Goal: Information Seeking & Learning: Learn about a topic

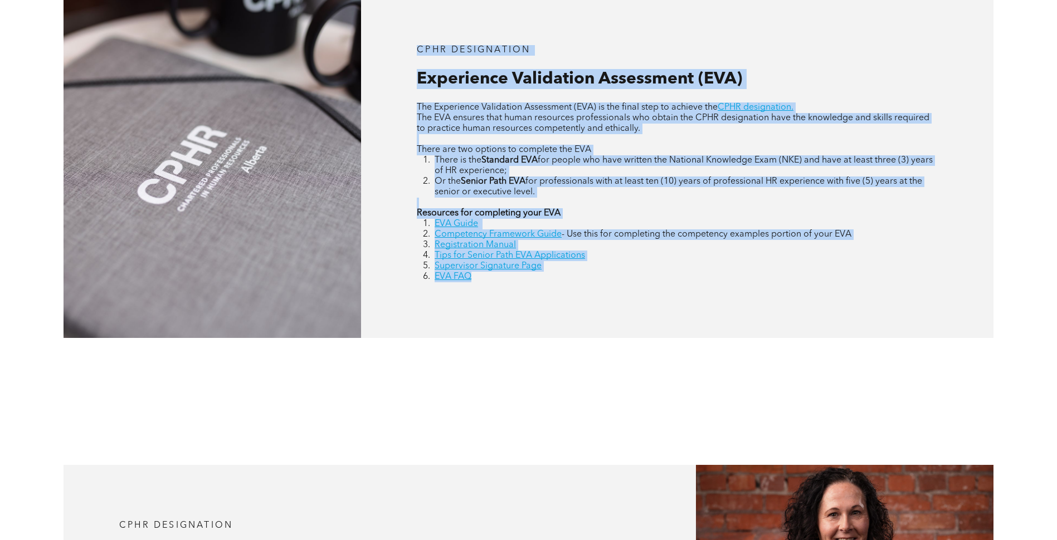
scroll to position [557, 0]
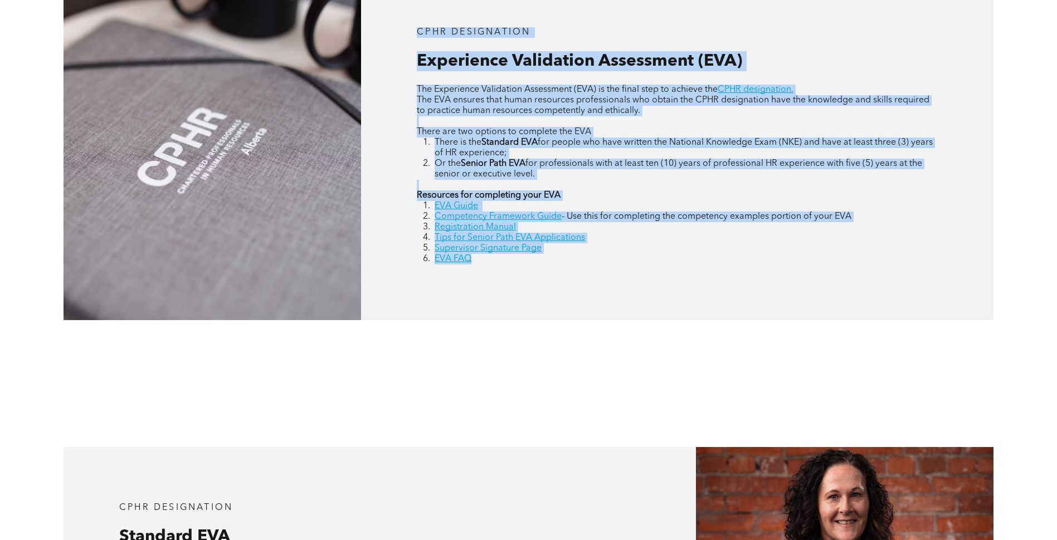
drag, startPoint x: 418, startPoint y: 37, endPoint x: 489, endPoint y: 314, distance: 285.2
click at [489, 314] on div "CPHR DESIGNATION Experience Validation Assessment (EVA) The Experience Validati…" at bounding box center [677, 146] width 632 height 349
click at [489, 309] on div "CPHR DESIGNATION Experience Validation Assessment (EVA) The Experience Validati…" at bounding box center [677, 146] width 632 height 349
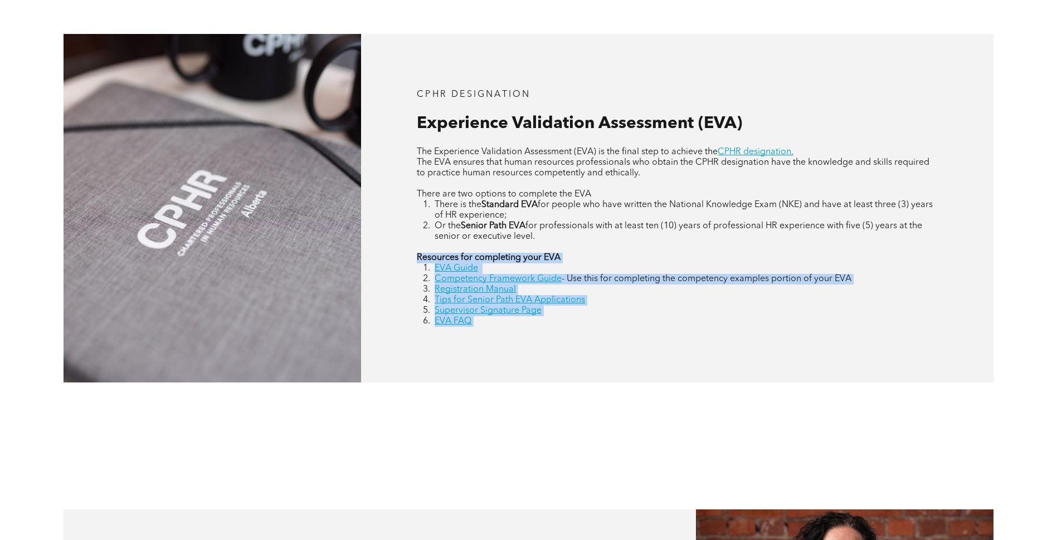
scroll to position [446, 0]
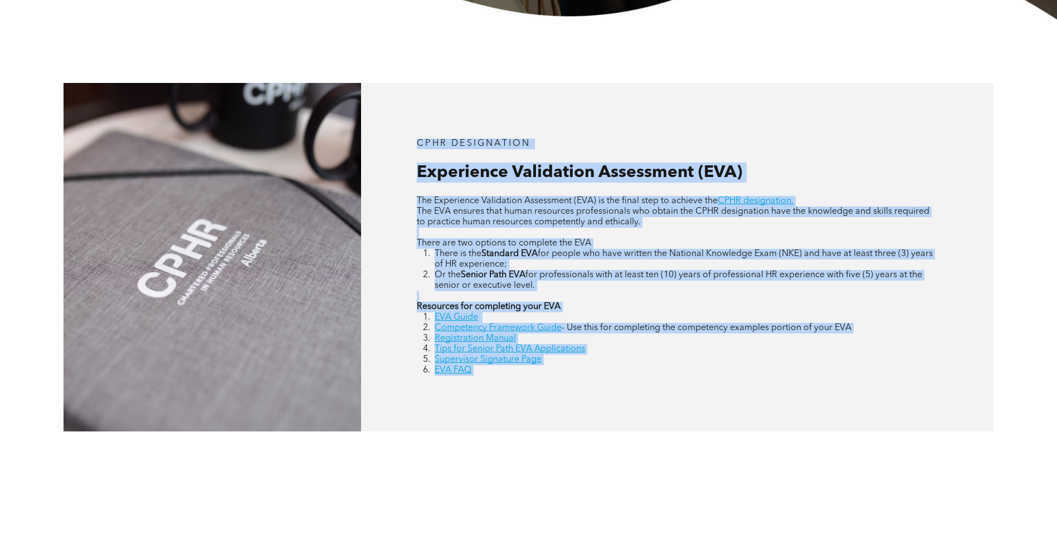
drag, startPoint x: 489, startPoint y: 309, endPoint x: 374, endPoint y: 32, distance: 299.7
click at [374, 32] on div "CPHR DESIGNATION Experience Validation Assessment (EVA) The Experience Validati…" at bounding box center [528, 257] width 1057 height 476
click at [593, 139] on p "CPHR DESIGNATION" at bounding box center [677, 144] width 521 height 11
drag, startPoint x: 548, startPoint y: 110, endPoint x: 750, endPoint y: 395, distance: 349.9
click at [750, 395] on div "CPHR DESIGNATION Experience Validation Assessment (EVA) The Experience Validati…" at bounding box center [677, 257] width 632 height 349
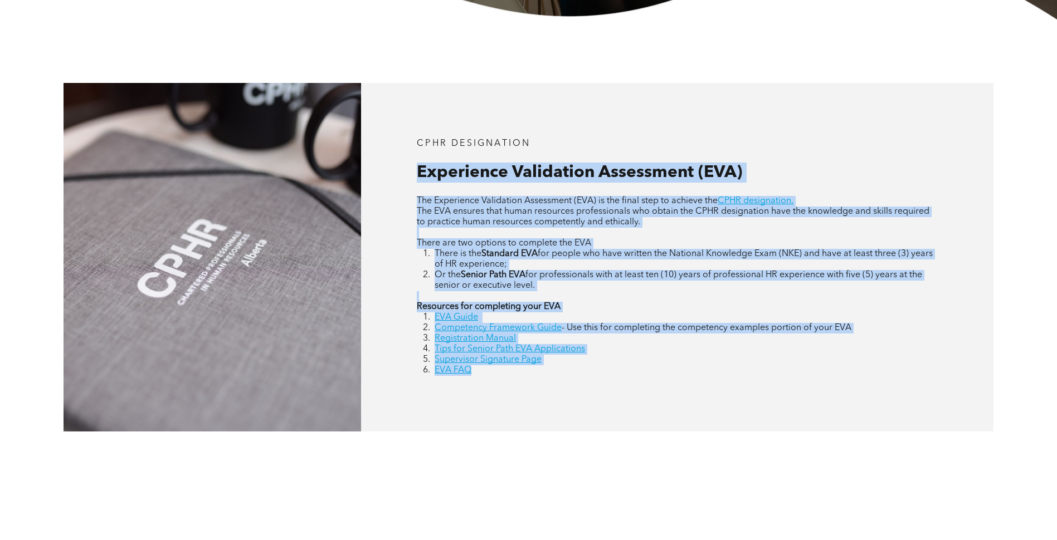
click at [750, 395] on div "CPHR DESIGNATION Experience Validation Assessment (EVA) The Experience Validati…" at bounding box center [677, 257] width 632 height 349
drag, startPoint x: 635, startPoint y: 133, endPoint x: 729, endPoint y: 453, distance: 333.1
click at [729, 453] on div "CPHR DESIGNATION Experience Validation Assessment (EVA) The Experience Validati…" at bounding box center [528, 257] width 1057 height 476
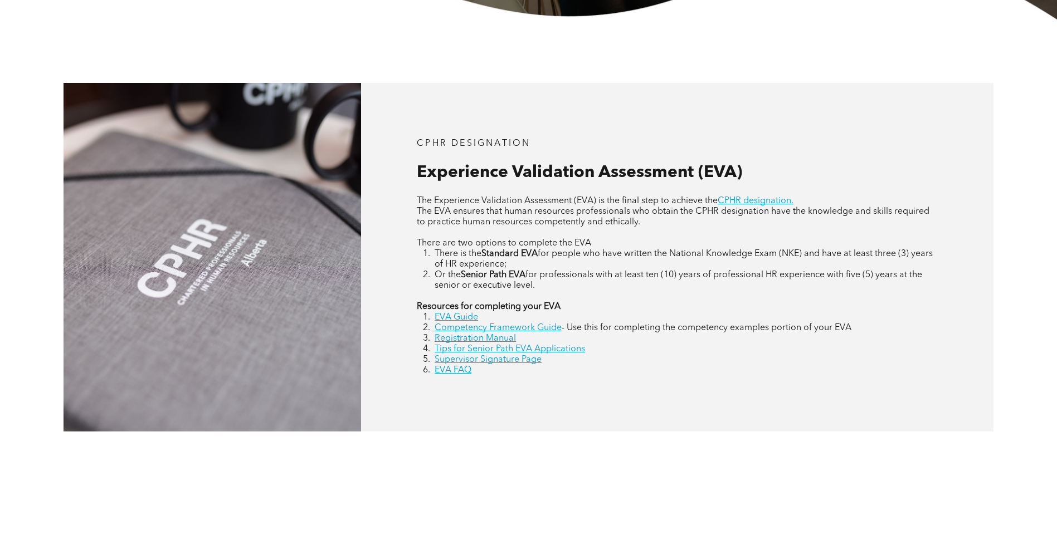
click at [726, 406] on div "CPHR DESIGNATION Experience Validation Assessment (EVA) The Experience Validati…" at bounding box center [677, 257] width 632 height 349
click at [736, 450] on div "CPHR DESIGNATION Experience Validation Assessment (EVA) The Experience Validati…" at bounding box center [528, 257] width 1057 height 476
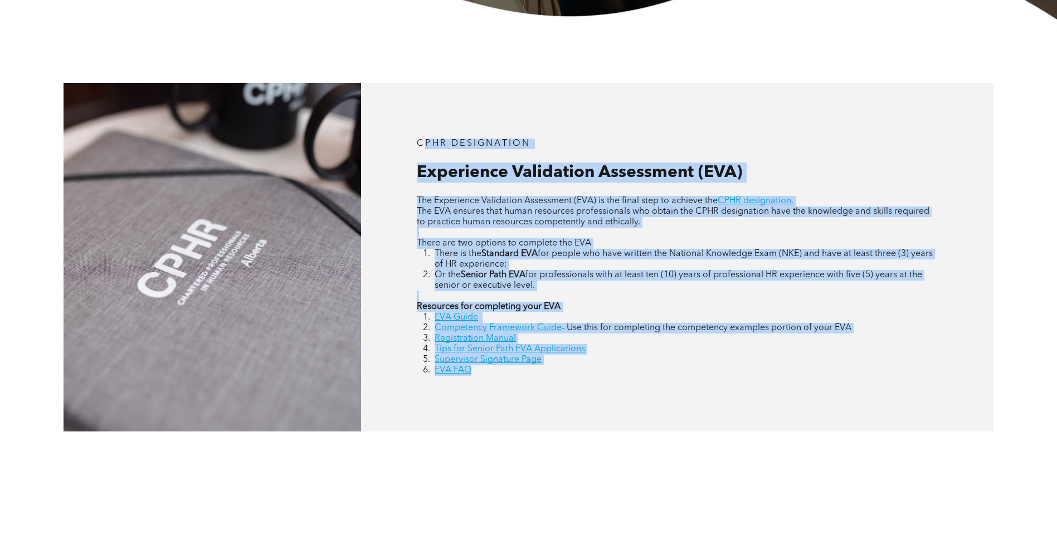
drag, startPoint x: 428, startPoint y: 140, endPoint x: 700, endPoint y: 409, distance: 382.1
click at [700, 409] on div "CPHR DESIGNATION Experience Validation Assessment (EVA) The Experience Validati…" at bounding box center [677, 257] width 632 height 349
drag, startPoint x: 707, startPoint y: 394, endPoint x: 392, endPoint y: 78, distance: 446.3
click at [392, 78] on div "CPHR DESIGNATION Experience Validation Assessment (EVA) The Experience Validati…" at bounding box center [528, 257] width 1057 height 476
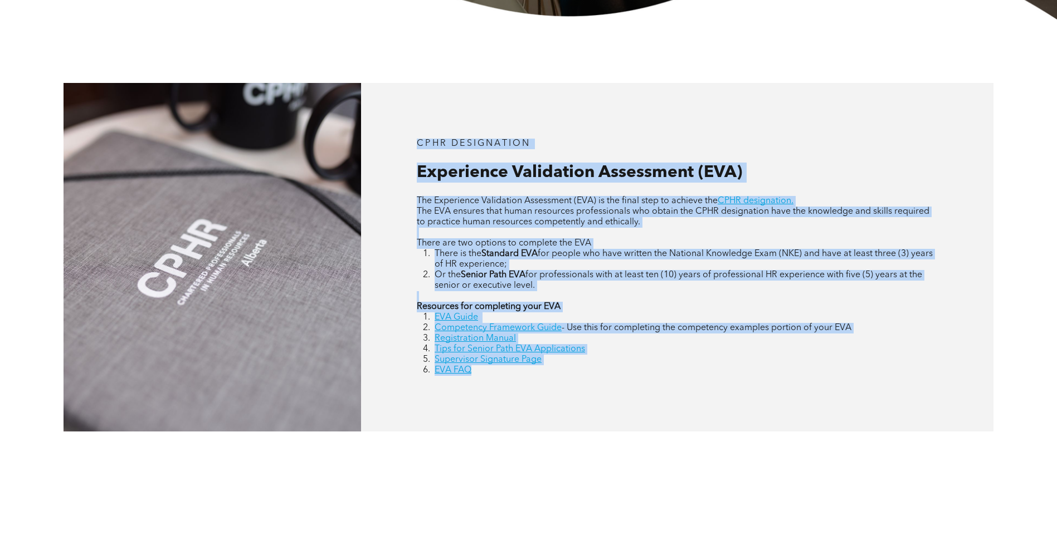
drag, startPoint x: 392, startPoint y: 78, endPoint x: 750, endPoint y: 135, distance: 362.6
click at [750, 135] on div "CPHR DESIGNATION Experience Validation Assessment (EVA) The Experience Validati…" at bounding box center [677, 257] width 632 height 349
drag, startPoint x: 684, startPoint y: 233, endPoint x: 802, endPoint y: 439, distance: 237.3
click at [802, 439] on div "CPHR DESIGNATION Experience Validation Assessment (EVA) The Experience Validati…" at bounding box center [528, 257] width 1057 height 476
drag, startPoint x: 802, startPoint y: 439, endPoint x: 792, endPoint y: 411, distance: 29.6
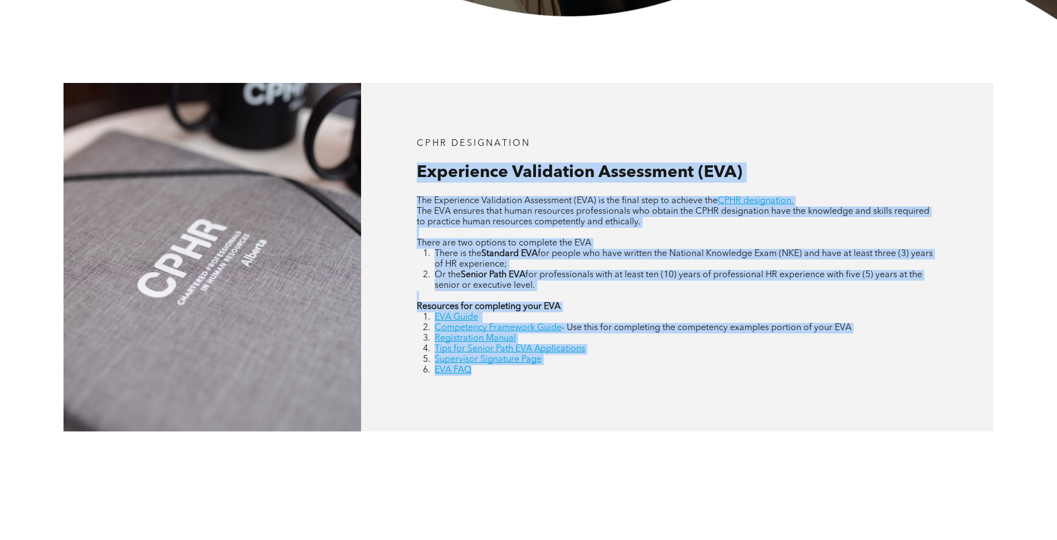
click at [792, 411] on div "CPHR DESIGNATION Experience Validation Assessment (EVA) The Experience Validati…" at bounding box center [677, 257] width 632 height 349
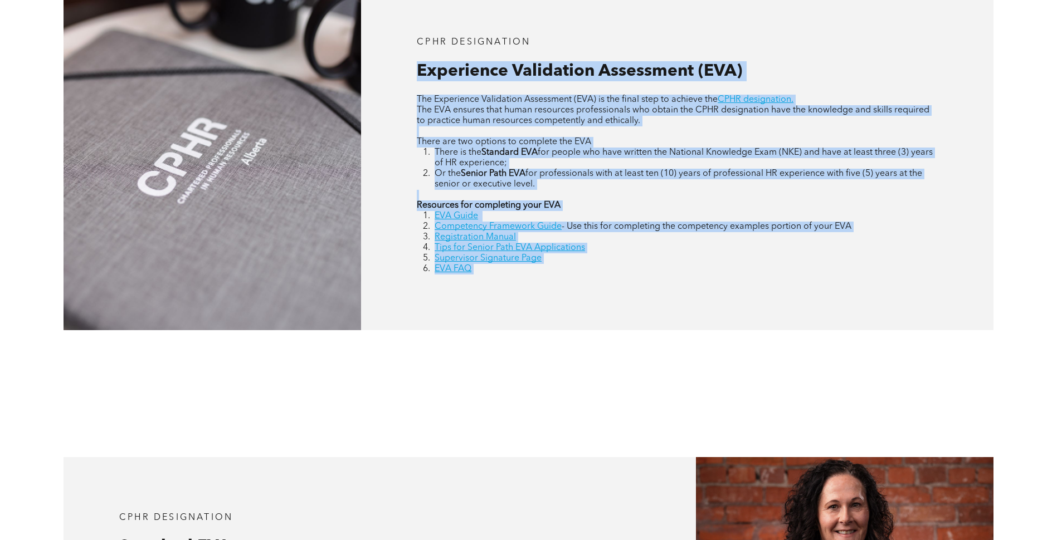
drag, startPoint x: 721, startPoint y: 126, endPoint x: 775, endPoint y: 543, distance: 420.7
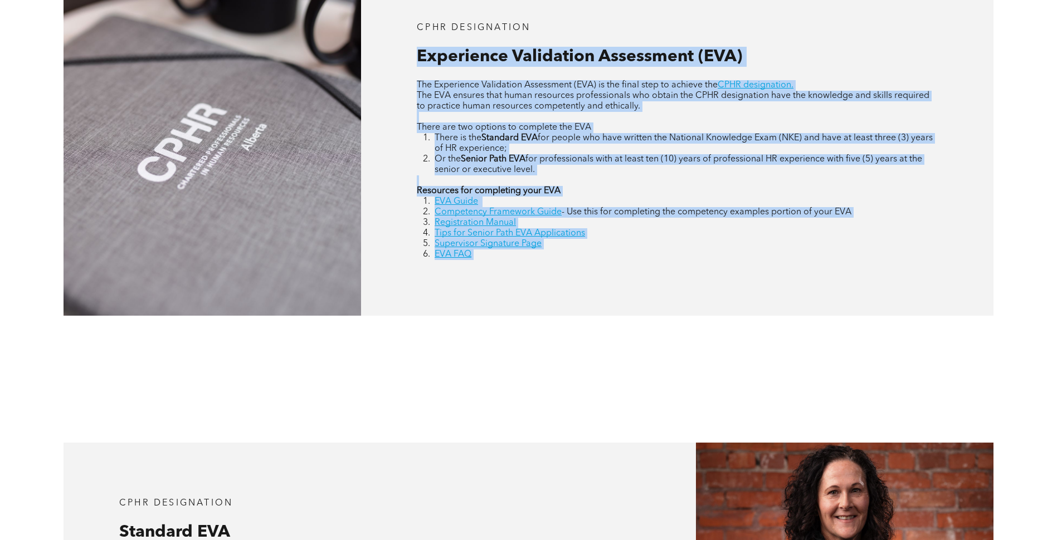
drag, startPoint x: 775, startPoint y: 543, endPoint x: 644, endPoint y: 370, distance: 216.3
click at [661, 375] on div "CPHR DESIGNATION Experience Validation Assessment (EVA) The Experience Validati…" at bounding box center [528, 142] width 1057 height 476
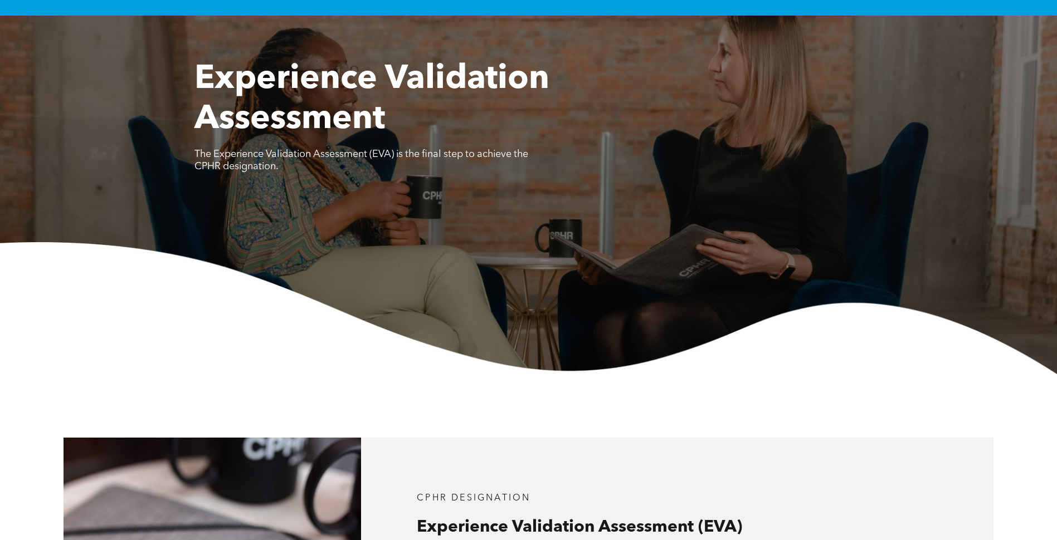
scroll to position [4, 0]
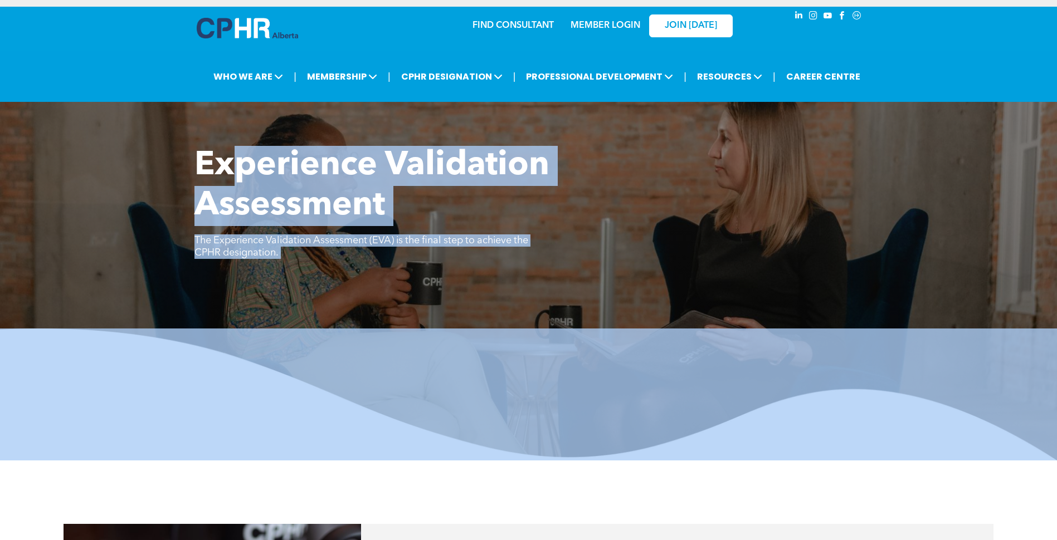
drag, startPoint x: 232, startPoint y: 171, endPoint x: 693, endPoint y: 386, distance: 508.9
click at [693, 386] on div "Experience Validation Assessment The Experience Validation Assessment (EVA) is …" at bounding box center [528, 303] width 1057 height 315
drag, startPoint x: 693, startPoint y: 386, endPoint x: 682, endPoint y: 383, distance: 12.0
click at [695, 386] on img at bounding box center [528, 395] width 1057 height 132
click at [576, 306] on div "Experience Validation Assessment The Experience Validation Assessment (EVA) is …" at bounding box center [528, 303] width 1057 height 315
